Goal: Information Seeking & Learning: Check status

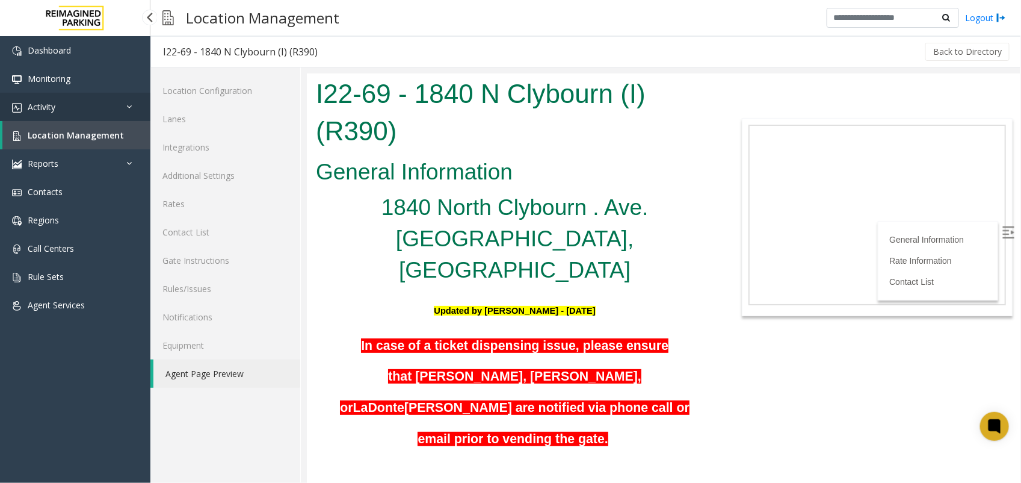
click at [68, 111] on link "Activity" at bounding box center [75, 107] width 150 height 28
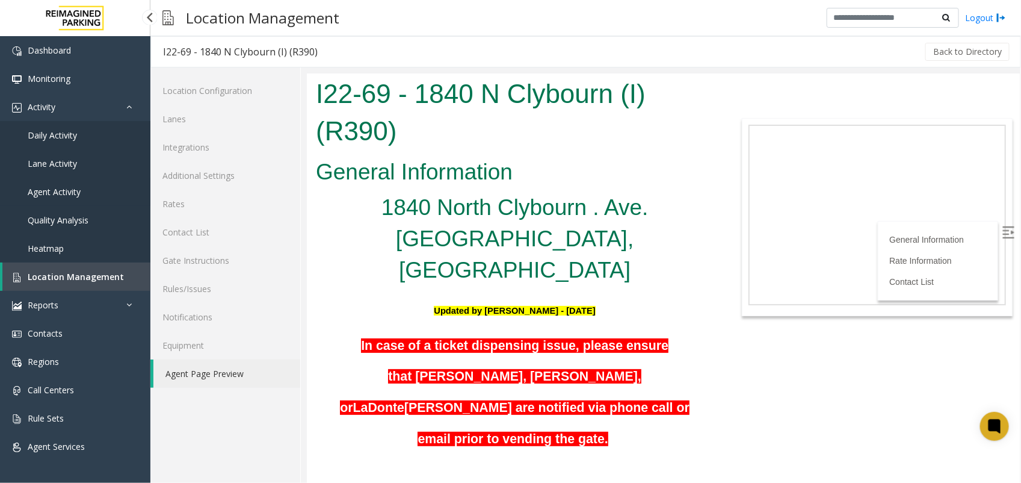
click at [76, 188] on span "Agent Activity" at bounding box center [54, 191] width 53 height 11
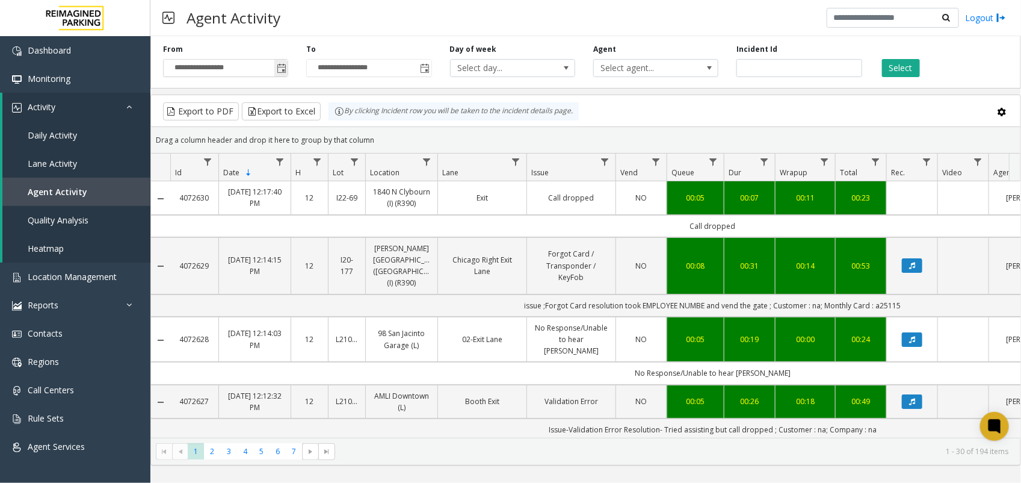
click at [285, 70] on span "Toggle popup" at bounding box center [282, 69] width 10 height 10
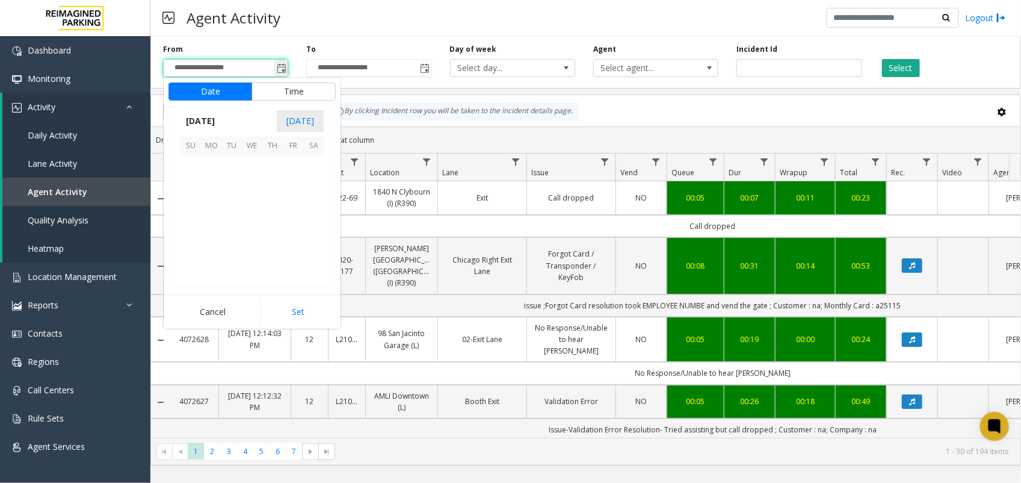
scroll to position [215864, 0]
drag, startPoint x: 400, startPoint y: 95, endPoint x: 450, endPoint y: 92, distance: 50.0
click at [401, 94] on kendo-grid "Export to PDF Export to Excel By clicking Incident row you will be taken to the…" at bounding box center [585, 279] width 871 height 371
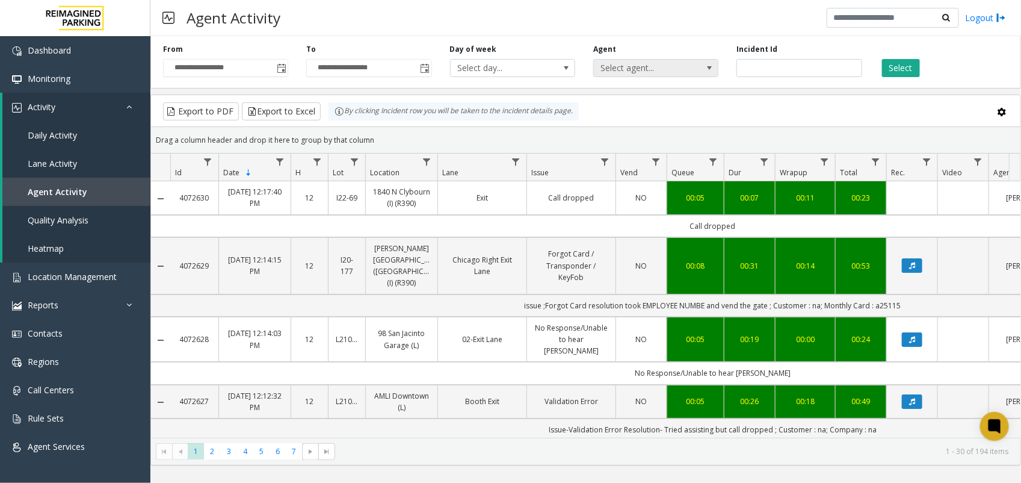
drag, startPoint x: 688, startPoint y: 66, endPoint x: 690, endPoint y: 60, distance: 6.5
click at [690, 61] on span "Select agent..." at bounding box center [643, 68] width 99 height 17
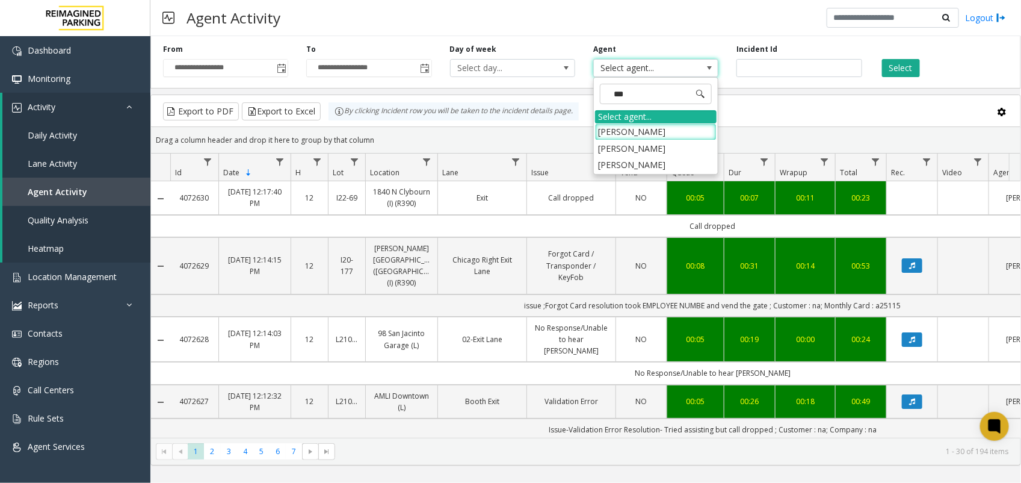
type input "****"
click at [667, 128] on li "[PERSON_NAME]" at bounding box center [656, 131] width 122 height 16
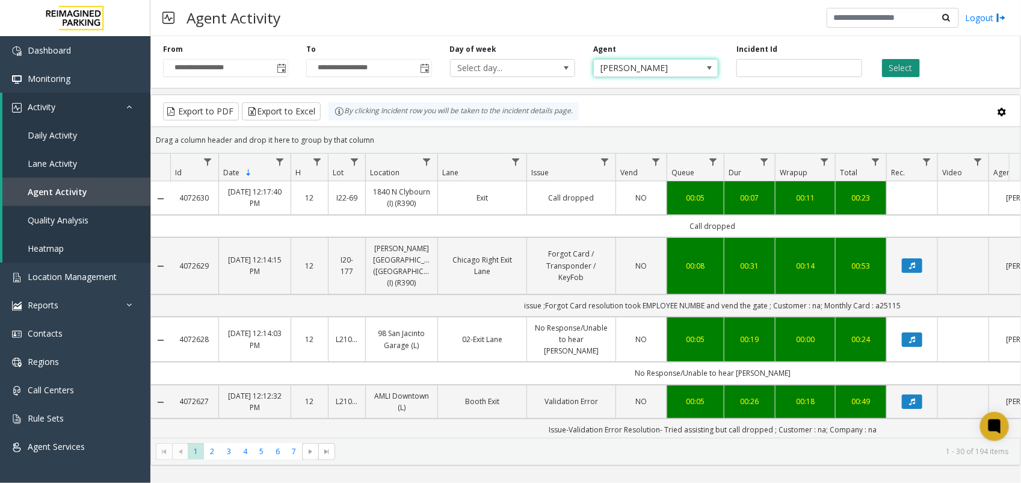
click at [910, 67] on button "Select" at bounding box center [901, 68] width 38 height 18
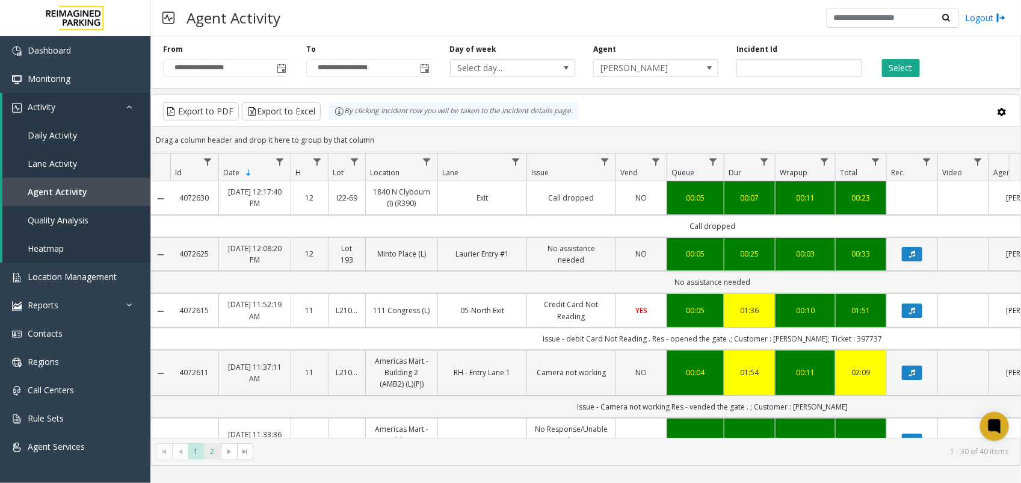
click at [214, 453] on span "2" at bounding box center [212, 451] width 16 height 16
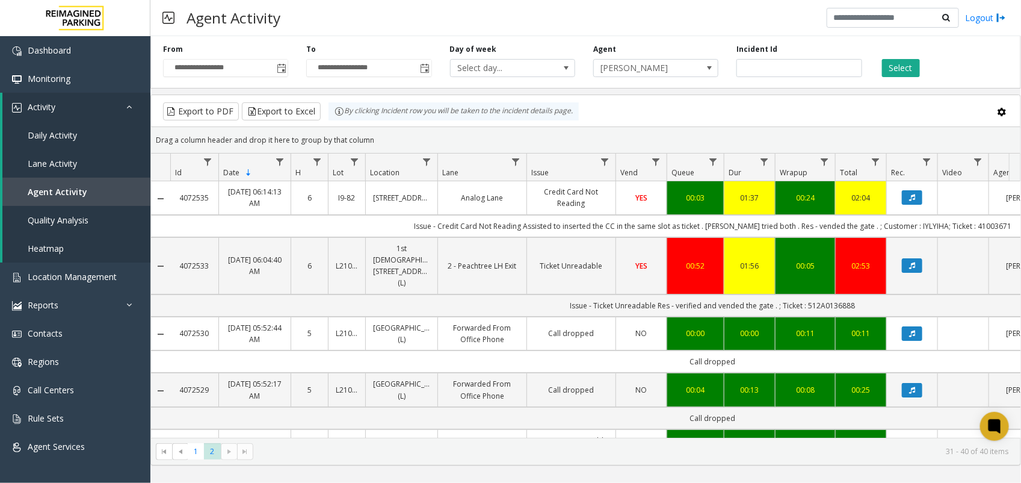
scroll to position [369, 0]
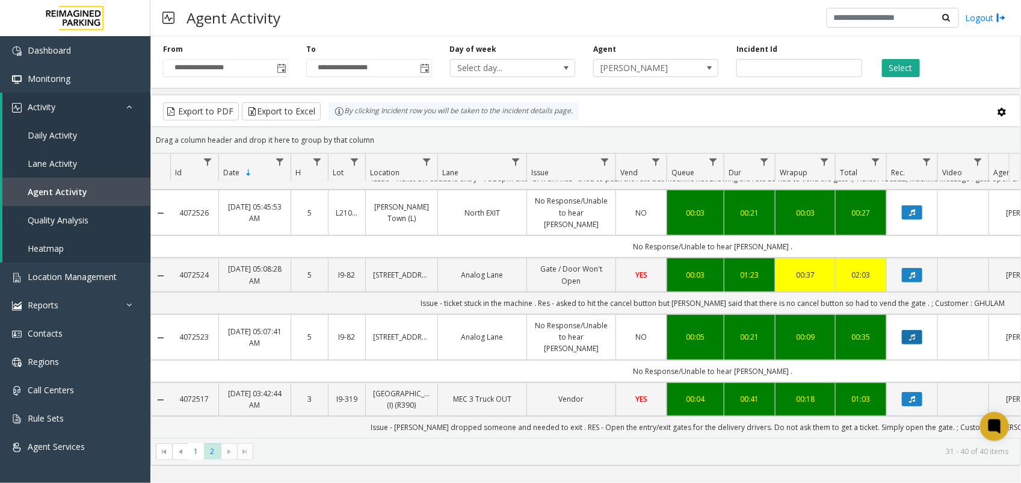
click at [916, 330] on button "Data table" at bounding box center [912, 337] width 20 height 14
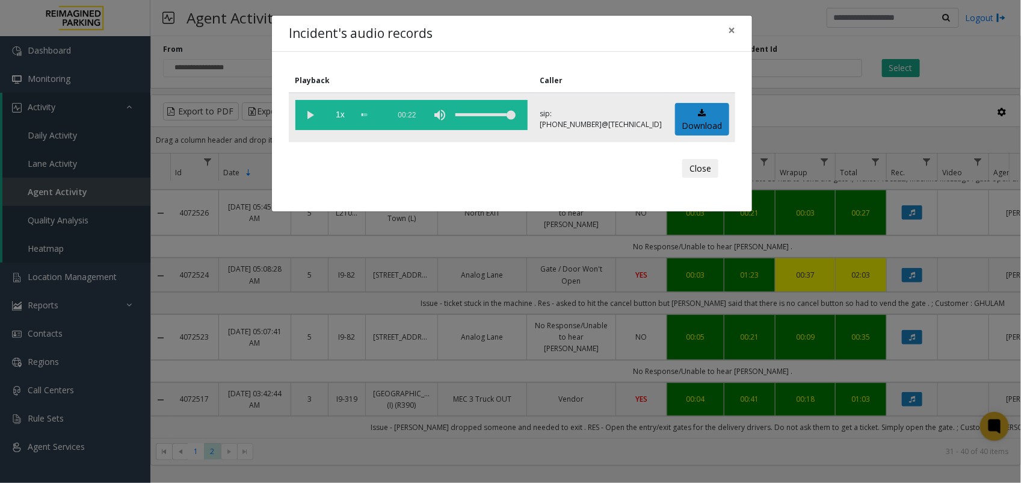
click at [307, 108] on vg-play-pause at bounding box center [310, 115] width 30 height 30
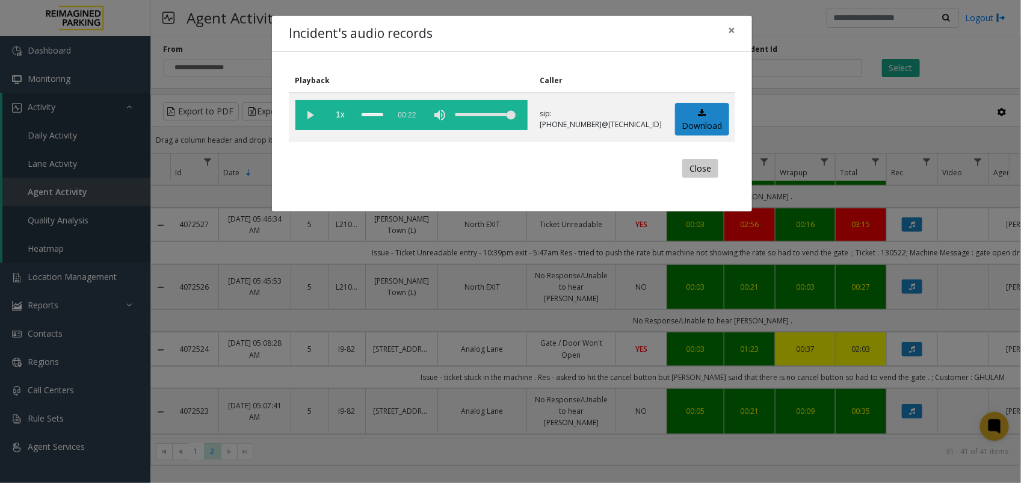
click at [702, 167] on button "Close" at bounding box center [700, 168] width 36 height 19
